Goal: Task Accomplishment & Management: Manage account settings

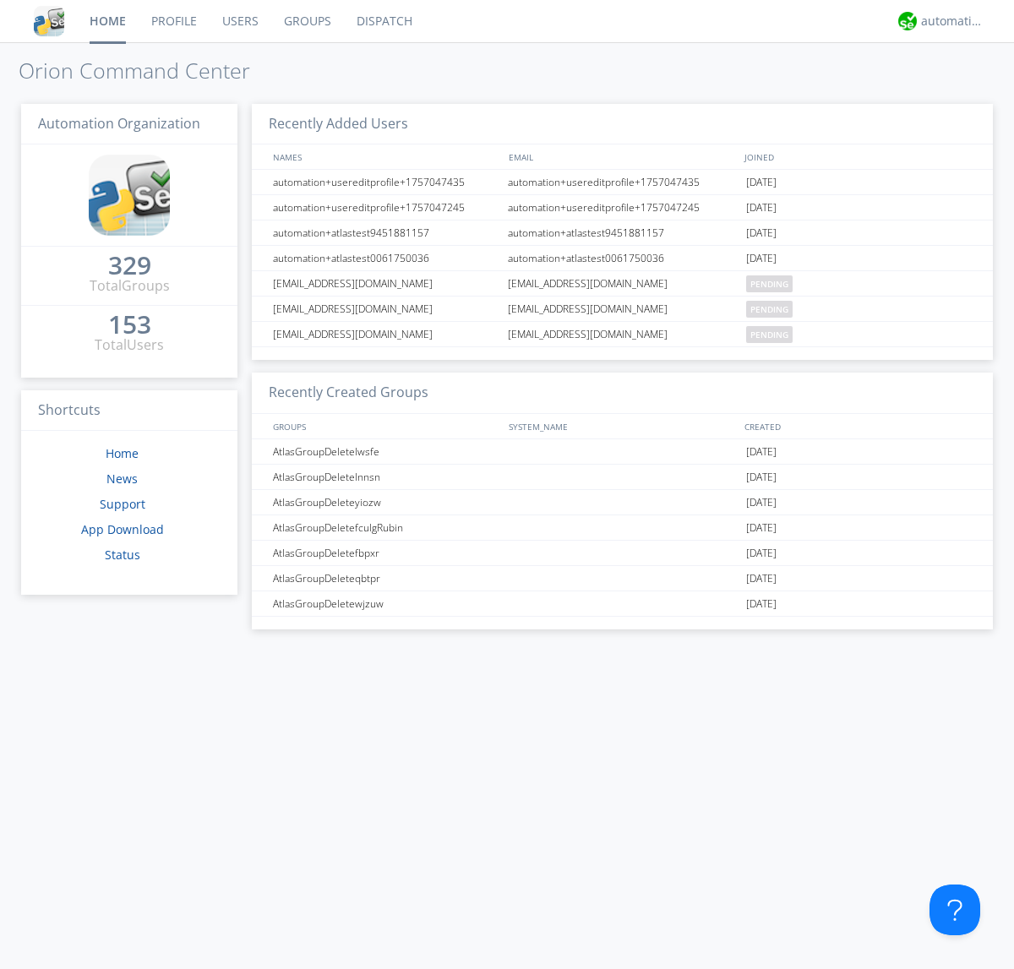
click at [306, 21] on link "Groups" at bounding box center [307, 21] width 73 height 42
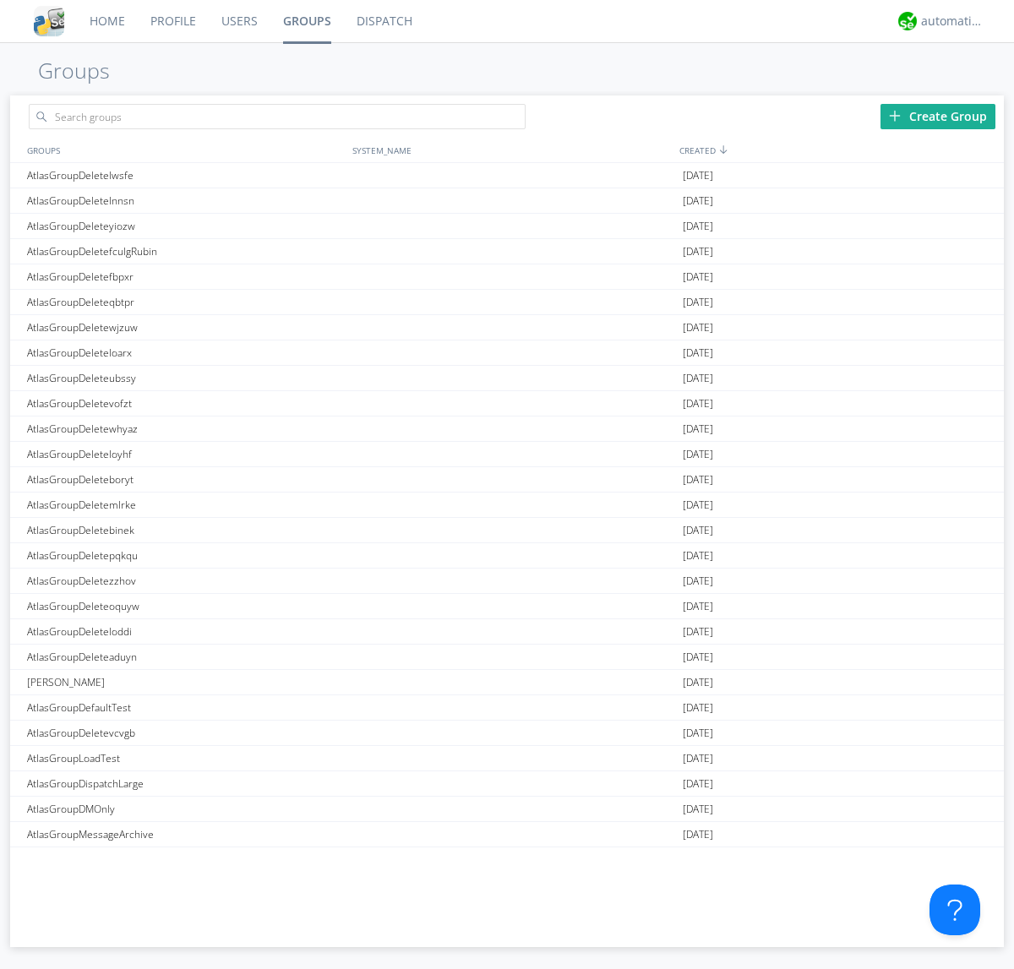
click at [938, 116] on div "Create Group" at bounding box center [938, 116] width 115 height 25
click at [306, 21] on link "Groups" at bounding box center [307, 21] width 74 height 42
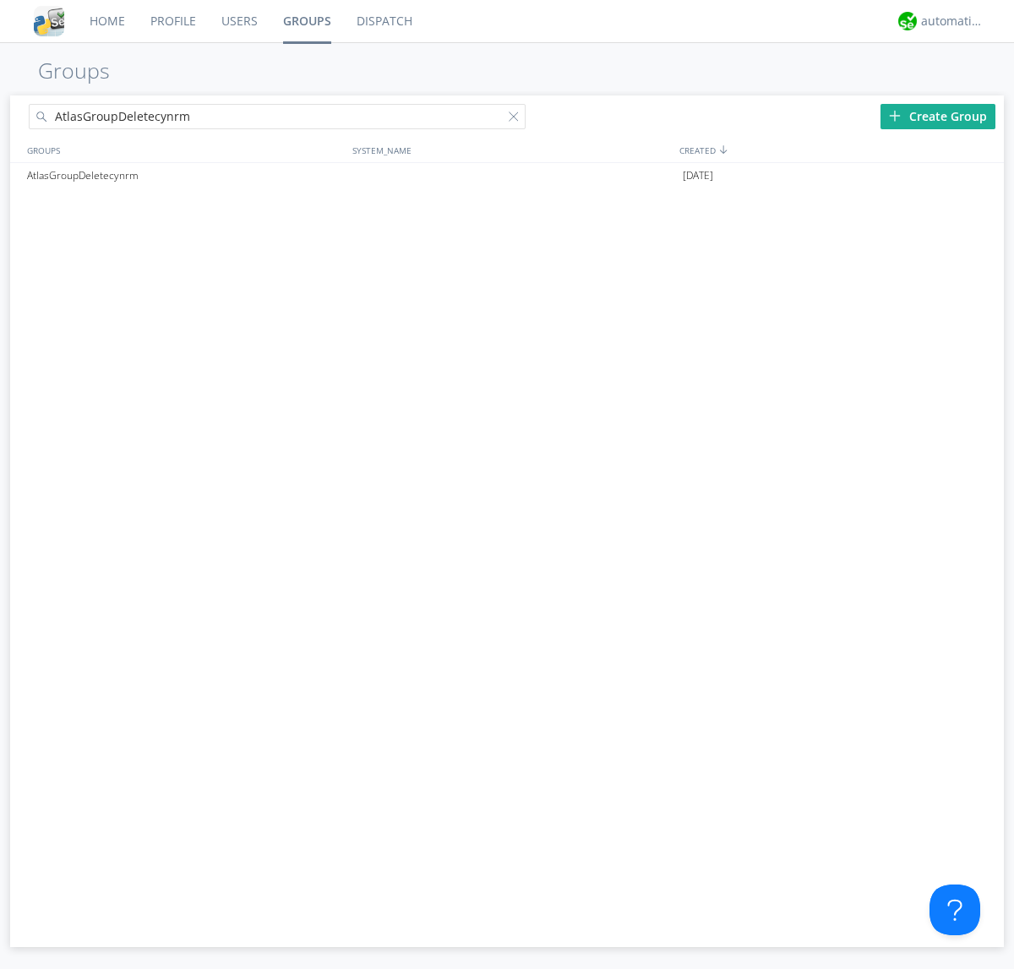
type input "AtlasGroupDeletecynrm"
click at [517, 119] on div at bounding box center [517, 120] width 17 height 17
type input "AtlasGroupDeletecynrm"
click at [185, 175] on div "AtlasGroupDeletecynrm" at bounding box center [185, 175] width 325 height 25
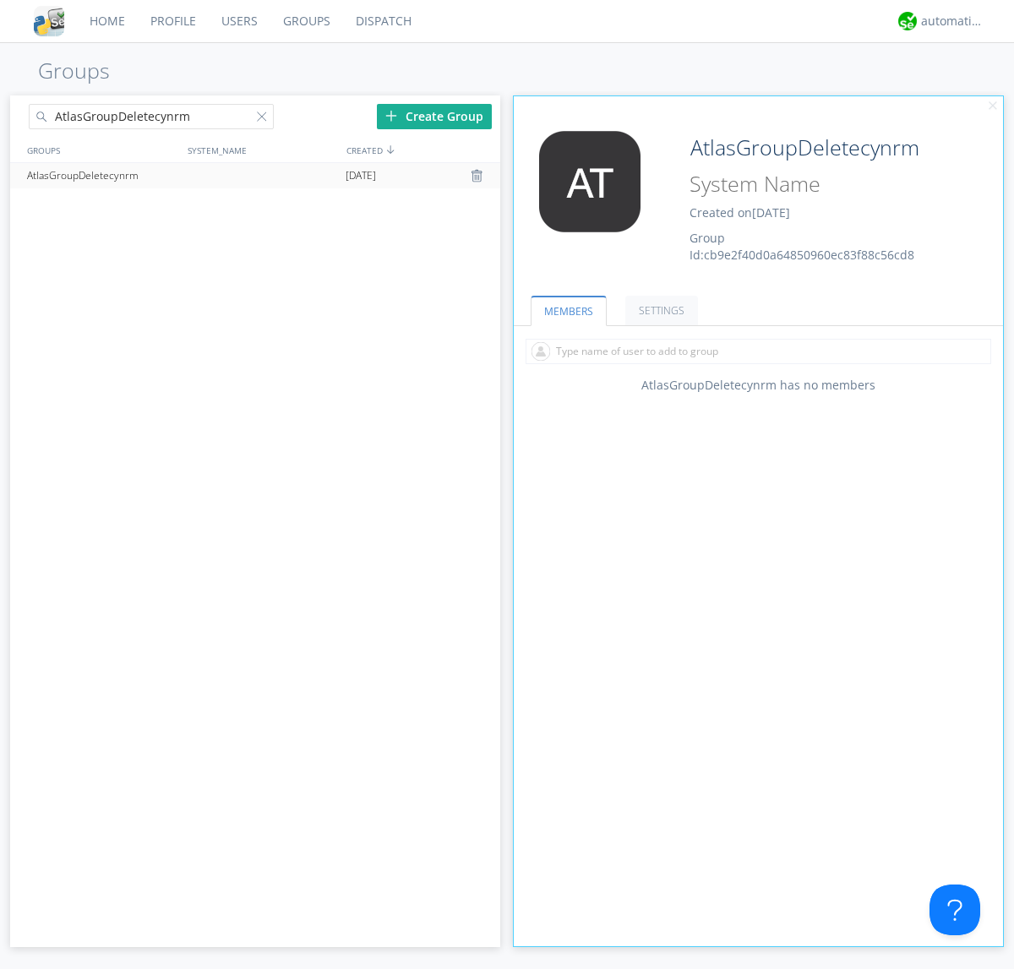
click at [659, 310] on link "SETTINGS" at bounding box center [661, 311] width 73 height 30
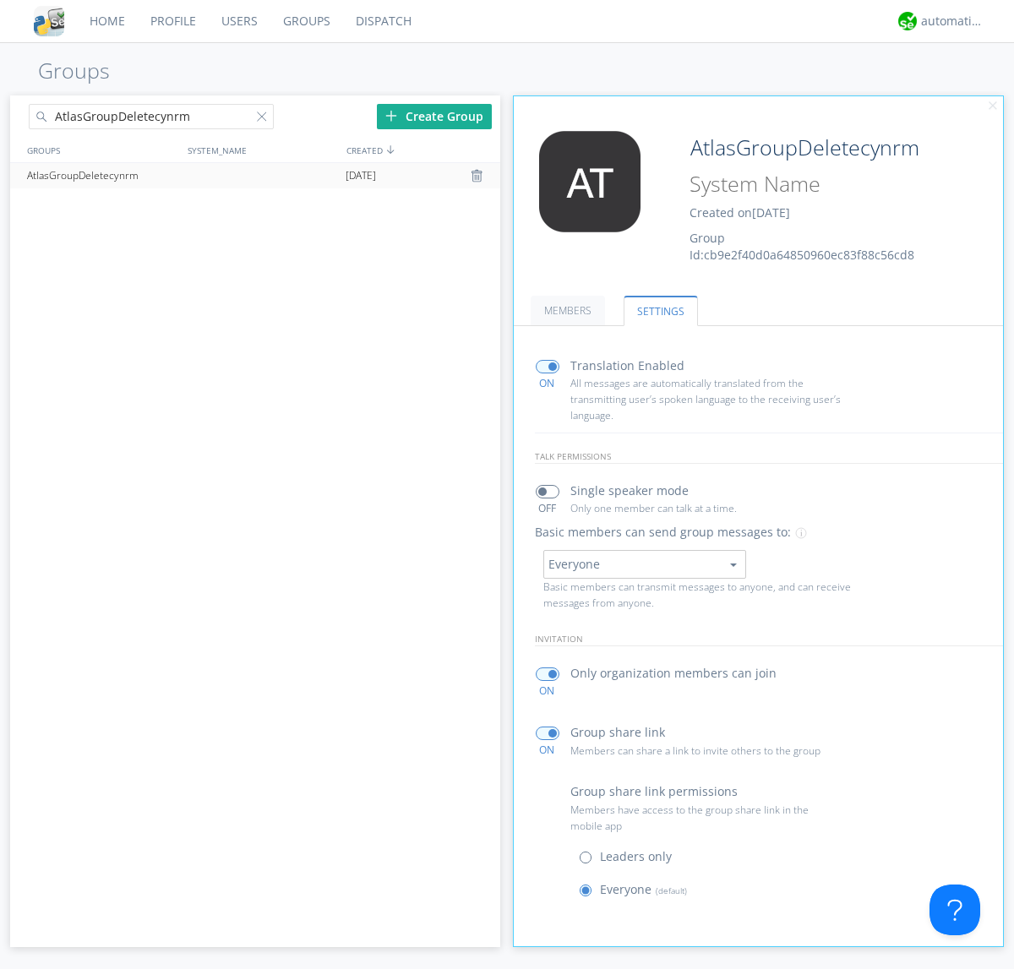
click at [478, 176] on div at bounding box center [479, 176] width 17 height 14
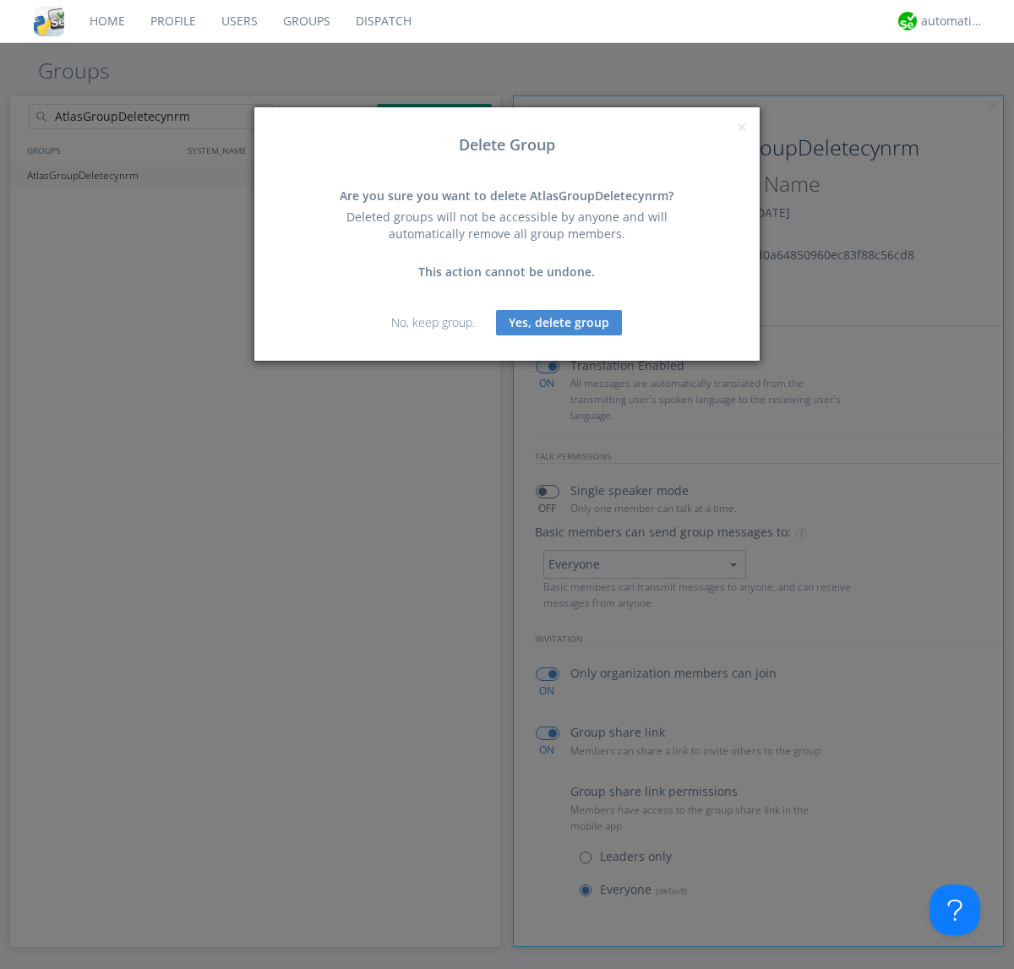
click at [559, 322] on button "Yes, delete group" at bounding box center [559, 322] width 126 height 25
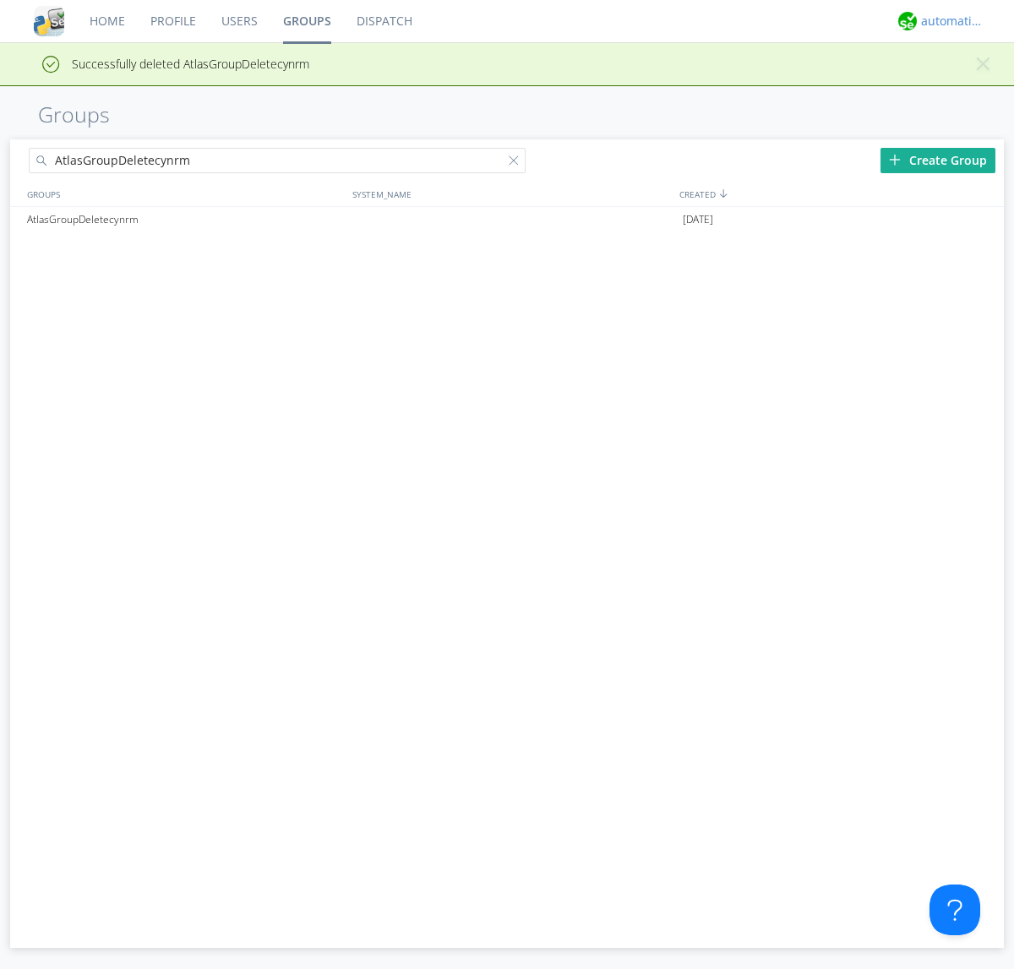
click at [948, 21] on div "automation+atlas" at bounding box center [952, 21] width 63 height 17
